Goal: Find specific fact: Find specific fact

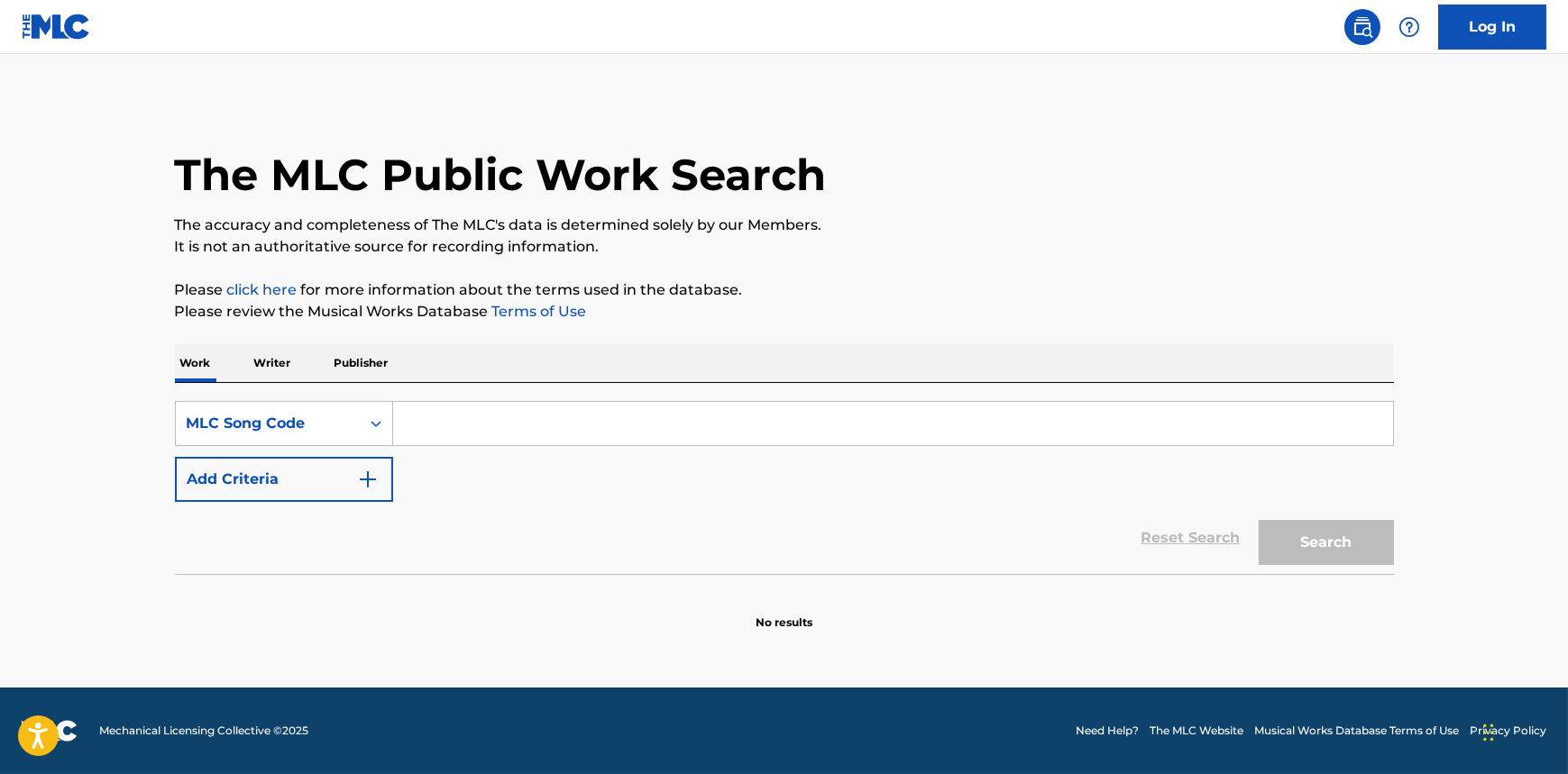
click at [543, 415] on input "Search Form" at bounding box center [893, 424] width 1000 height 43
paste input "HV8OP6"
type input "HV8OP6"
click at [1313, 541] on button "Search" at bounding box center [1326, 542] width 135 height 45
click at [298, 426] on div "Work Title" at bounding box center [268, 424] width 163 height 21
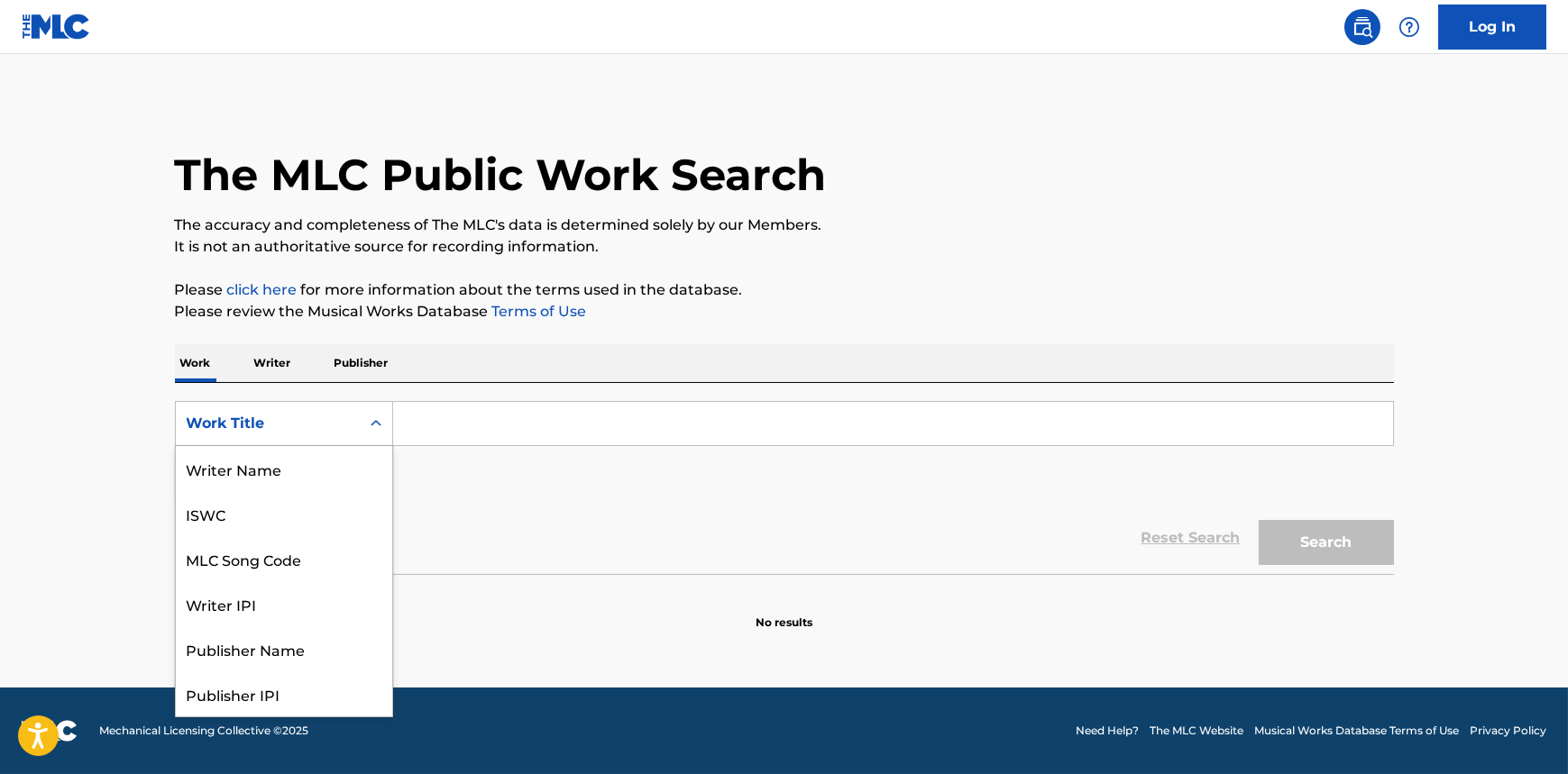
scroll to position [90, 0]
click at [254, 473] on div "MLC Song Code" at bounding box center [284, 468] width 217 height 45
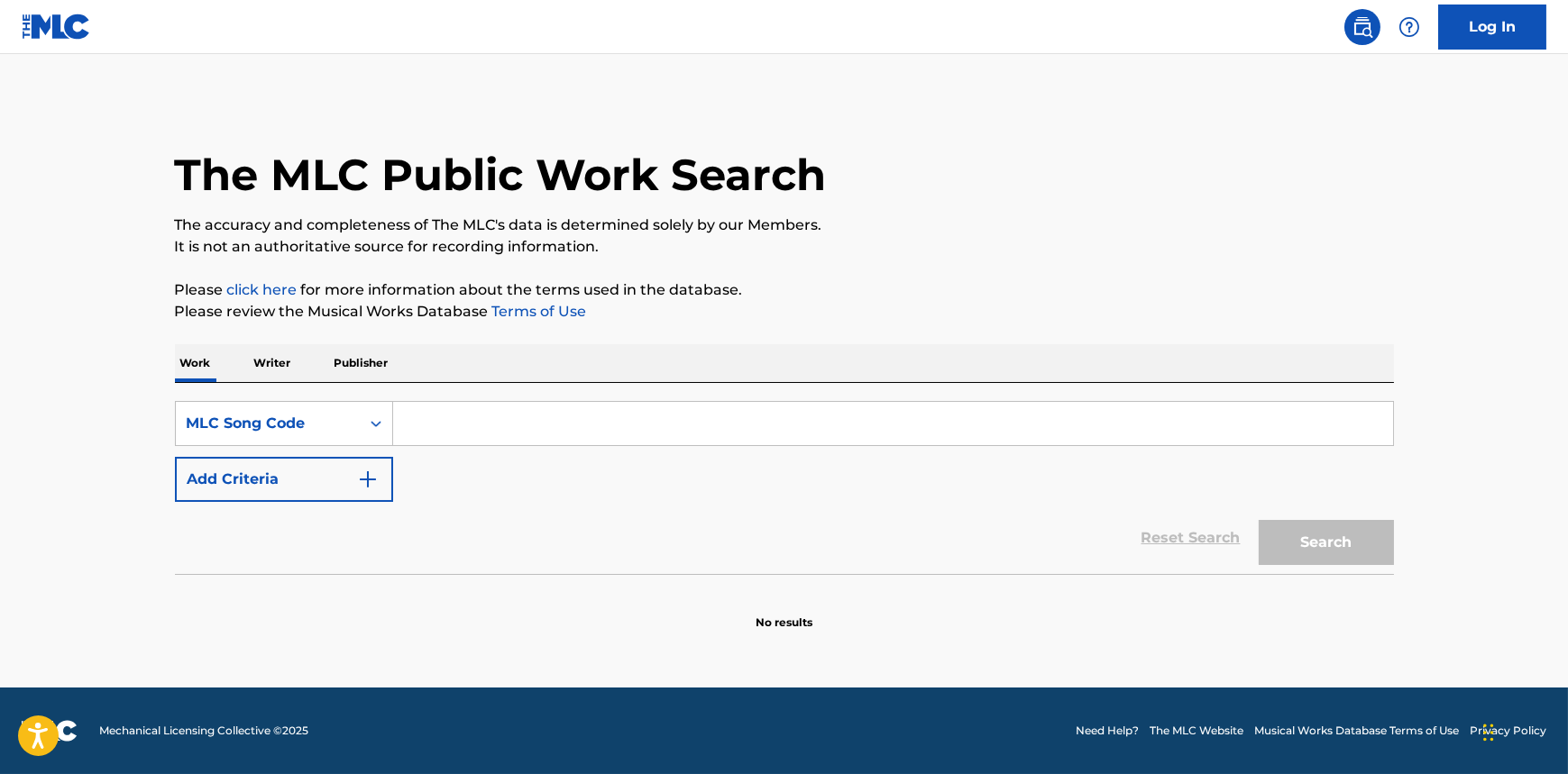
paste input "HV8OP6"
type input "HV8OP6"
click at [1344, 539] on button "Search" at bounding box center [1326, 542] width 135 height 45
